Goal: Task Accomplishment & Management: Manage account settings

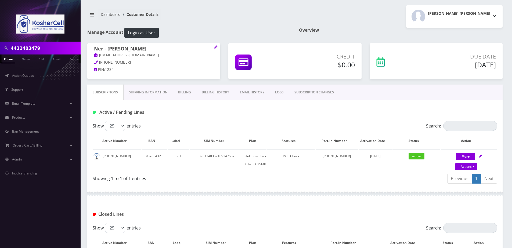
click at [54, 47] on input "4432403479" at bounding box center [45, 48] width 69 height 10
type input "z"
type input "lazarowitz"
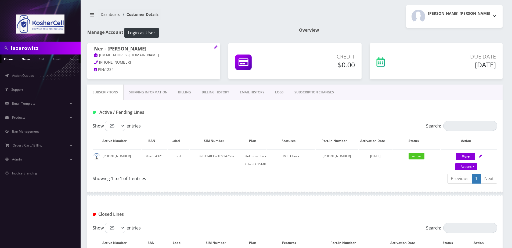
click at [22, 59] on link "Name" at bounding box center [25, 59] width 13 height 9
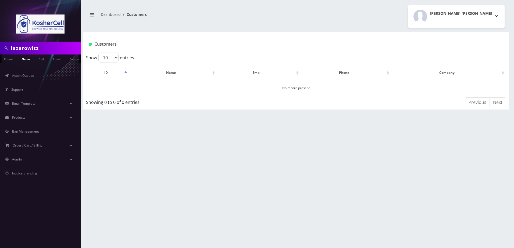
click at [51, 47] on input "lazarowitz" at bounding box center [45, 48] width 69 height 10
click at [26, 61] on link "Name" at bounding box center [25, 59] width 13 height 9
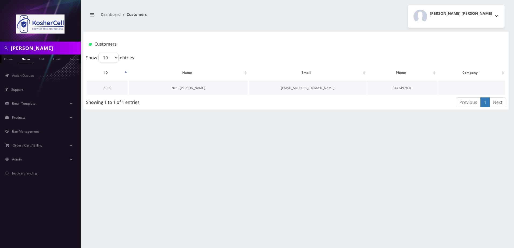
click at [187, 89] on link "Ner - Moshe Lavarowitz" at bounding box center [188, 88] width 34 height 5
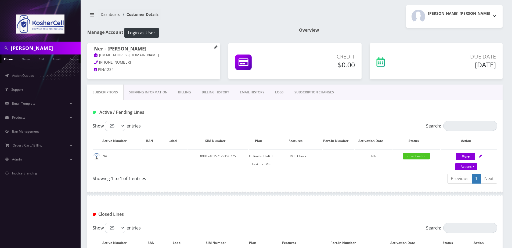
click at [217, 48] on icon at bounding box center [216, 47] width 4 height 4
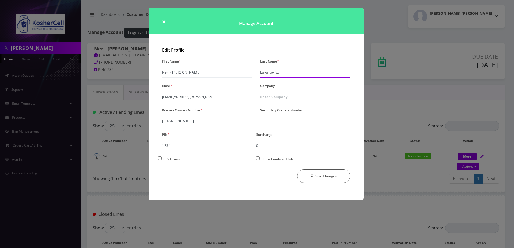
drag, startPoint x: 267, startPoint y: 74, endPoint x: 264, endPoint y: 73, distance: 2.7
click at [265, 74] on input "Lavarowitz" at bounding box center [305, 72] width 90 height 10
click at [266, 73] on input "Lavarowitz" at bounding box center [305, 72] width 90 height 10
type input "[PERSON_NAME]"
click at [314, 176] on icon "submit" at bounding box center [312, 176] width 3 height 3
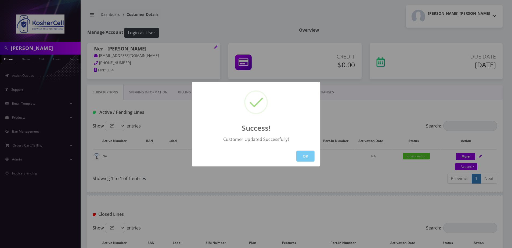
click at [312, 156] on button "OK" at bounding box center [305, 156] width 18 height 11
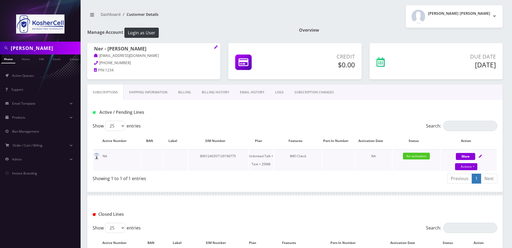
click at [479, 156] on div "More Actions Suspend Close Unpause Swap Sim Confirm" at bounding box center [469, 160] width 56 height 16
select select "364"
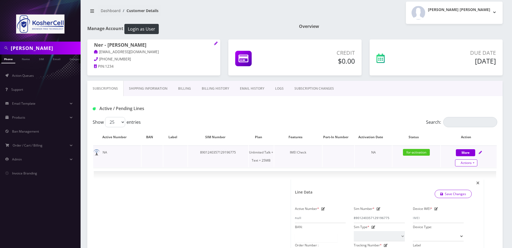
scroll to position [54, 0]
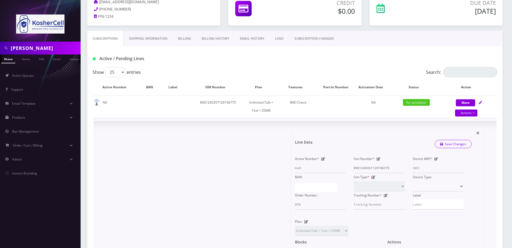
click at [437, 161] on div "Device IMEI *" at bounding box center [438, 164] width 59 height 18
click at [436, 160] on icon at bounding box center [437, 158] width 4 height 3
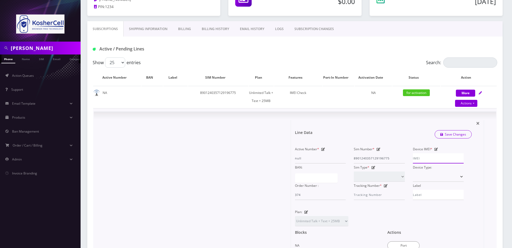
scroll to position [81, 0]
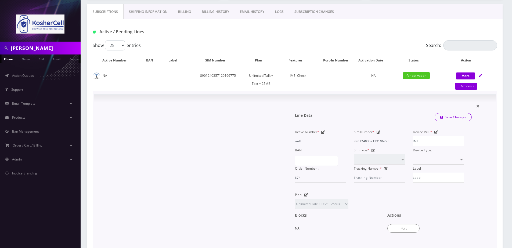
click at [427, 143] on input "Device IMEI *" at bounding box center [438, 141] width 51 height 10
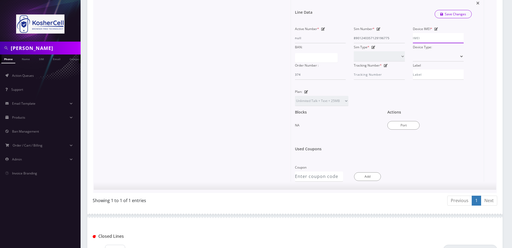
scroll to position [188, 0]
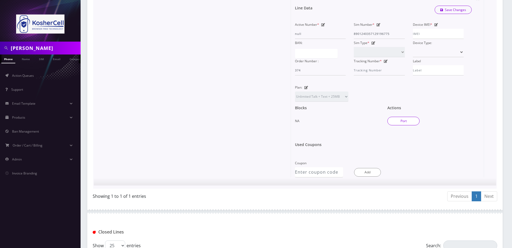
click at [392, 123] on button "Port" at bounding box center [404, 121] width 32 height 9
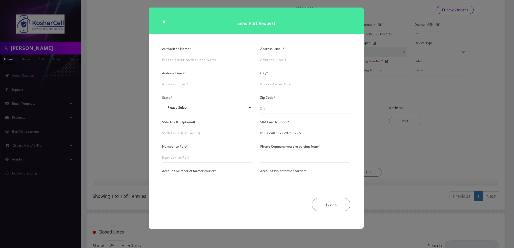
click at [389, 114] on div "× Send Port Request Authorized Name * Address Line 1 * Address Line 2 City * St…" at bounding box center [257, 124] width 514 height 248
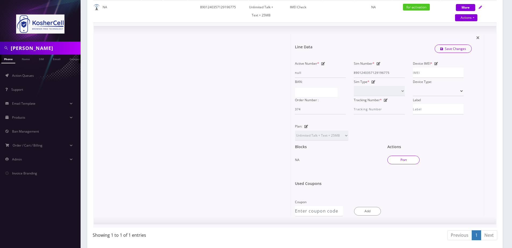
scroll to position [108, 0]
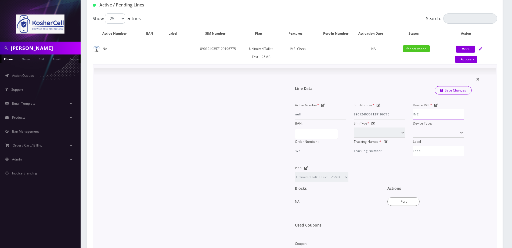
click at [428, 114] on input "Device IMEI *" at bounding box center [438, 114] width 51 height 10
drag, startPoint x: 431, startPoint y: 107, endPoint x: 431, endPoint y: 113, distance: 6.2
click at [431, 107] on span "*" at bounding box center [432, 105] width 2 height 8
click at [431, 109] on input "Device IMEI *" at bounding box center [438, 114] width 51 height 10
click at [431, 113] on input "Device IMEI *" at bounding box center [438, 114] width 51 height 10
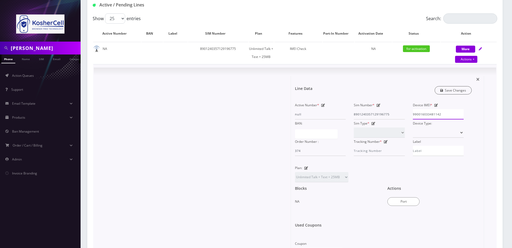
type input "990016033481142"
click at [458, 91] on link "Save Changes" at bounding box center [453, 90] width 37 height 8
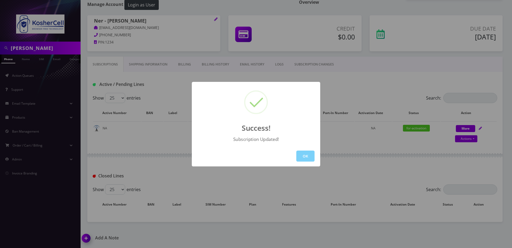
scroll to position [63, 0]
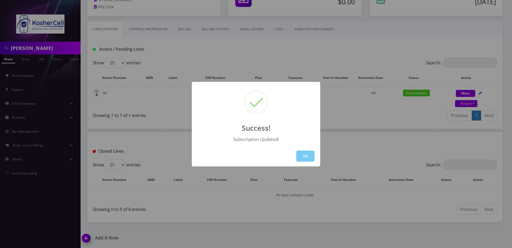
click at [306, 158] on button "OK" at bounding box center [305, 156] width 18 height 11
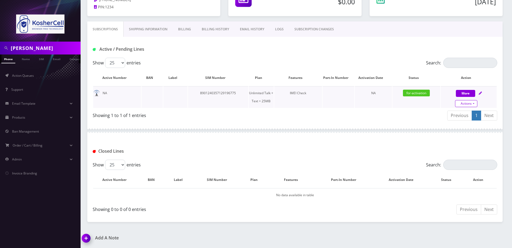
click at [470, 105] on link "Actions" at bounding box center [466, 103] width 22 height 7
select select "364"
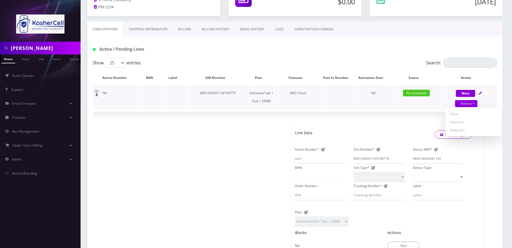
click at [413, 105] on td "for-activation" at bounding box center [417, 97] width 48 height 22
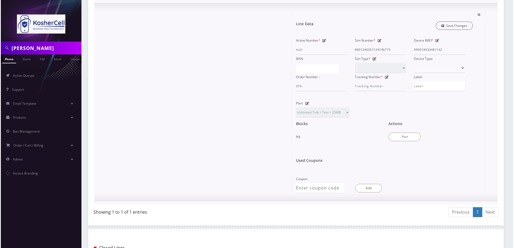
scroll to position [224, 0]
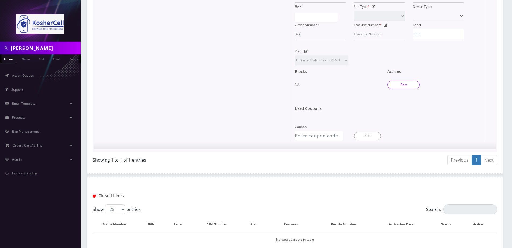
click at [402, 88] on button "Port" at bounding box center [404, 85] width 32 height 9
type input "8901240357129196775"
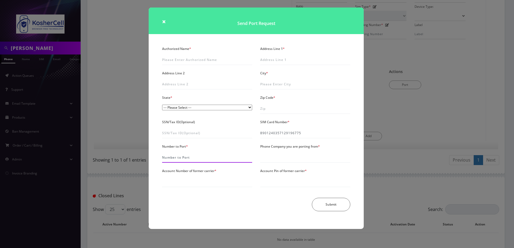
click at [220, 156] on input "Number to Port *" at bounding box center [207, 158] width 90 height 10
type input "6679102672"
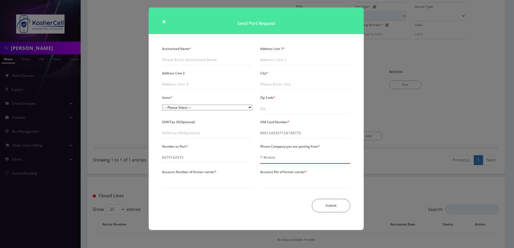
type input "T-Mobile"
type input "51105140"
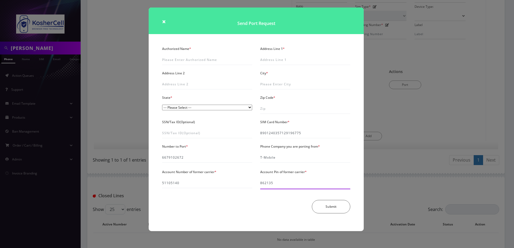
type input "862135"
click at [199, 60] on input "Authorized Name *" at bounding box center [207, 60] width 90 height 10
click at [188, 58] on input "Authorized Name *" at bounding box center [207, 60] width 90 height 10
type input "L"
type input "[PERSON_NAME]"
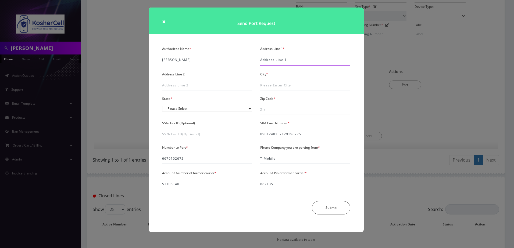
click at [286, 60] on input "Address Line 1 *" at bounding box center [305, 60] width 90 height 10
paste input "[STREET_ADDRESS][PERSON_NAME]"
type input "[STREET_ADDRESS][PERSON_NAME]"
click at [277, 86] on input "City *" at bounding box center [305, 85] width 90 height 10
type input "Passaic"
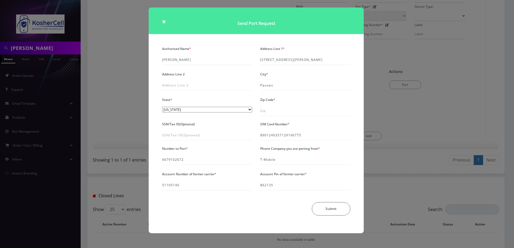
select select "NJ"
type input "07055"
click at [328, 209] on button "Submit" at bounding box center [331, 208] width 38 height 13
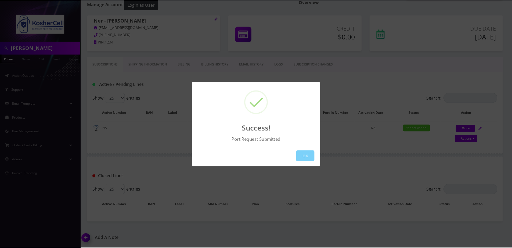
scroll to position [63, 0]
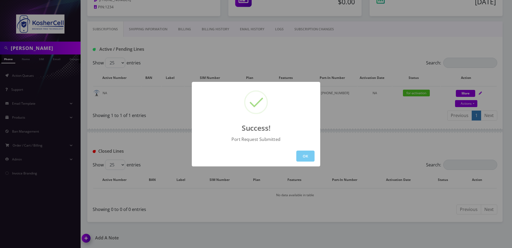
click at [307, 153] on button "OK" at bounding box center [305, 156] width 18 height 11
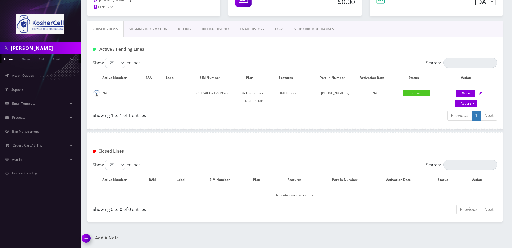
click at [40, 50] on input "[PERSON_NAME]" at bounding box center [45, 48] width 69 height 10
